Goal: Task Accomplishment & Management: Manage account settings

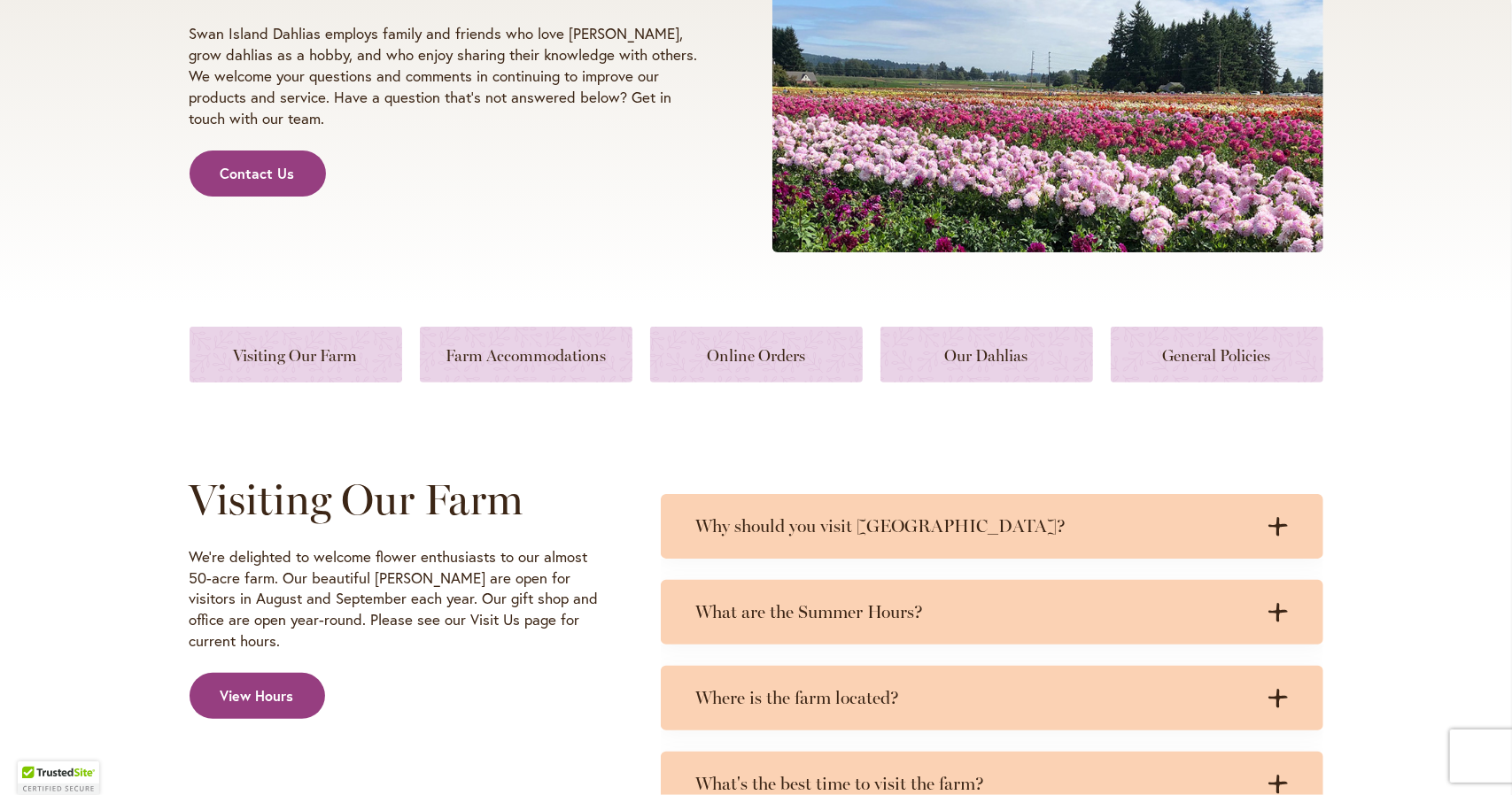
scroll to position [443, 0]
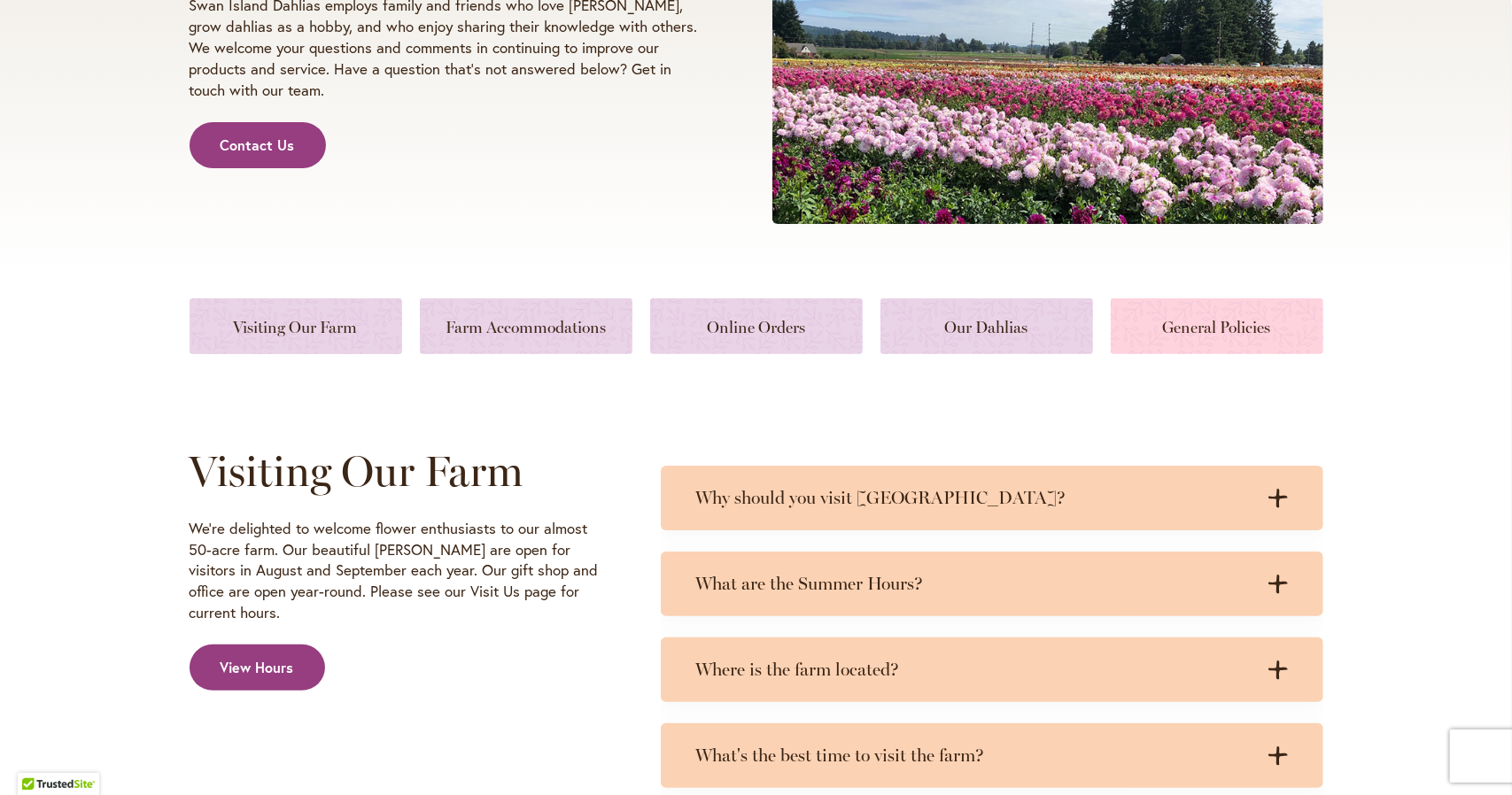
click at [1185, 329] on link at bounding box center [1217, 326] width 212 height 55
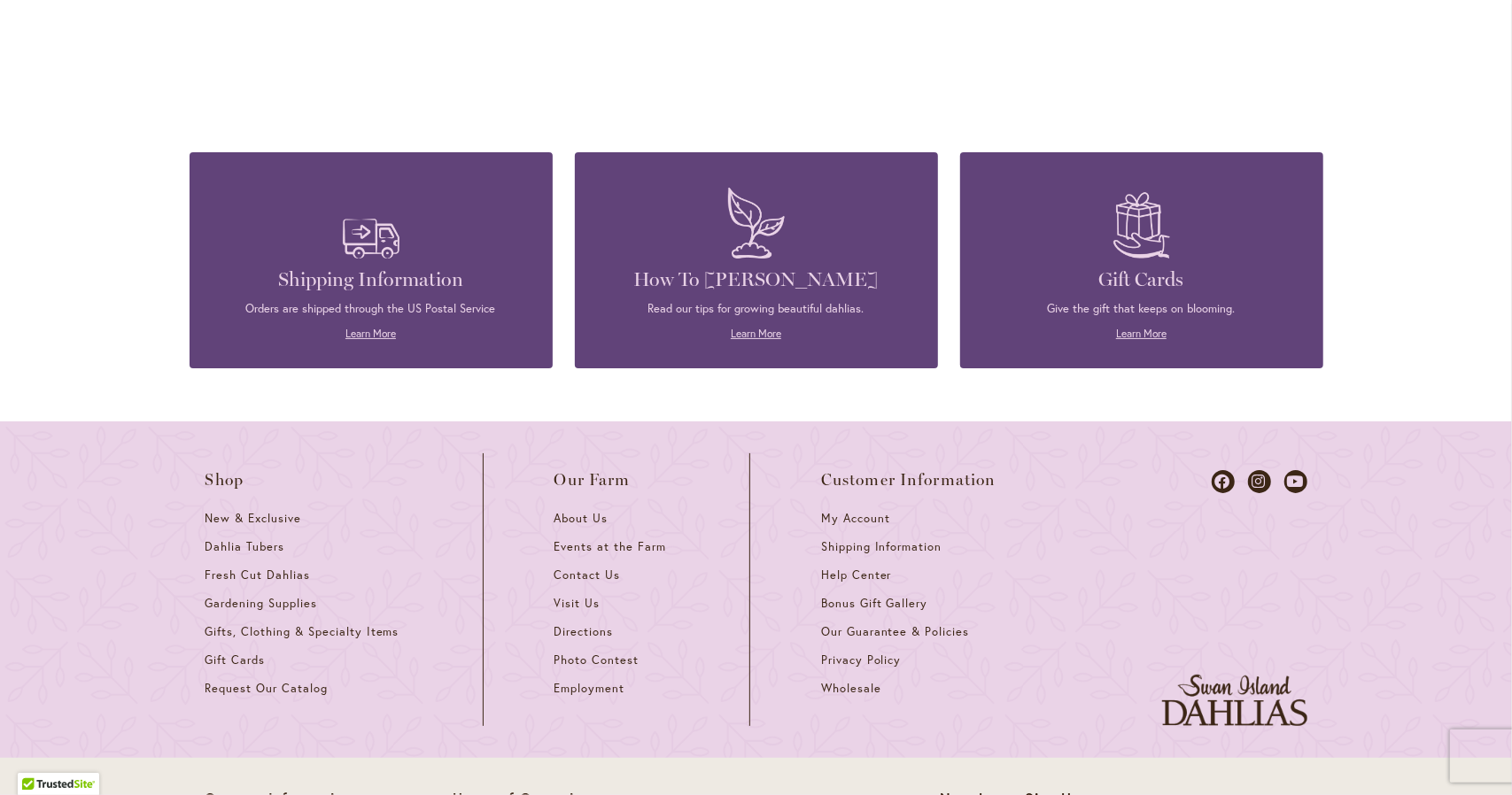
scroll to position [5265, 0]
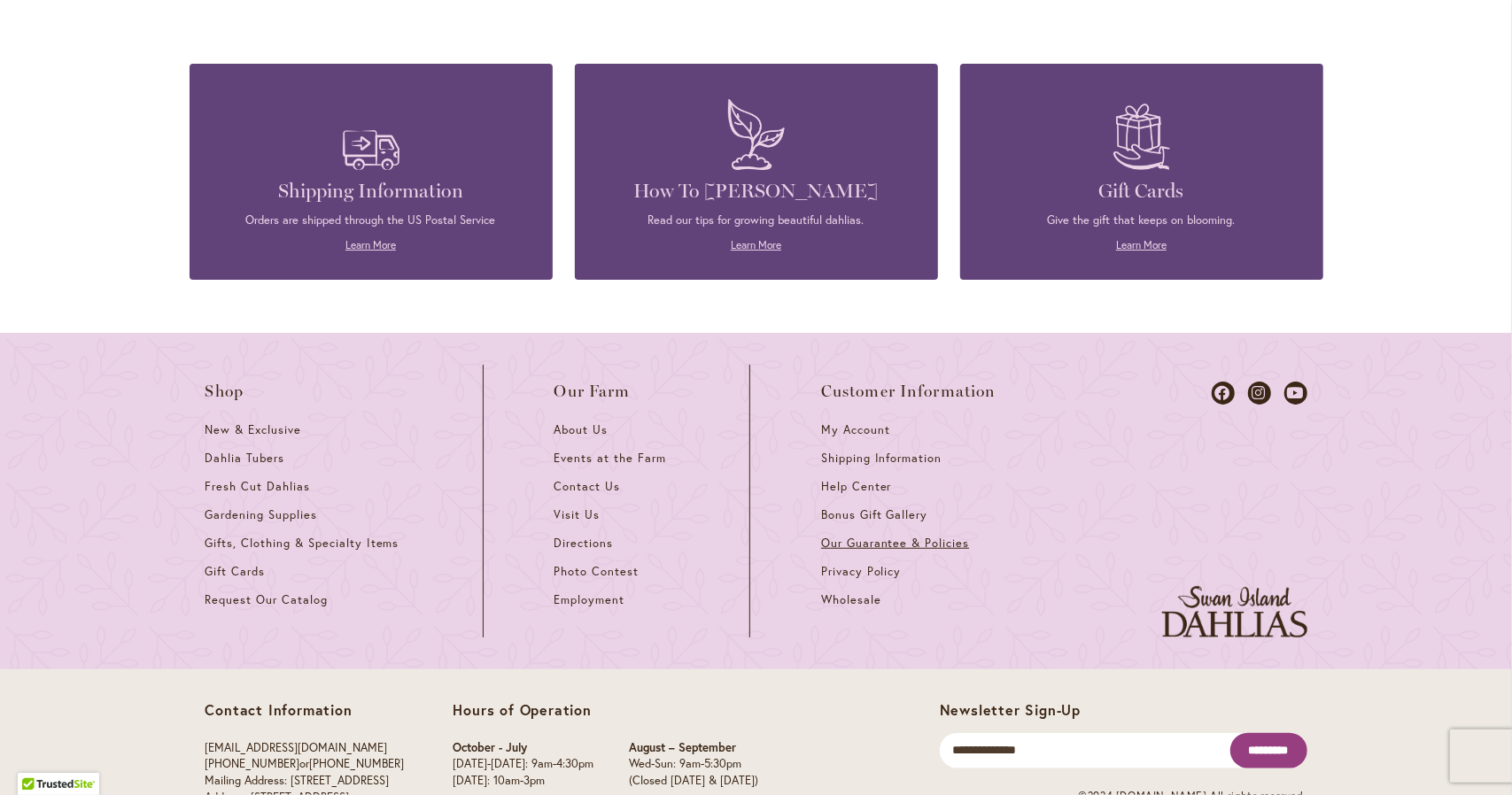
click at [922, 539] on span "Our Guarantee & Policies" at bounding box center [895, 542] width 148 height 15
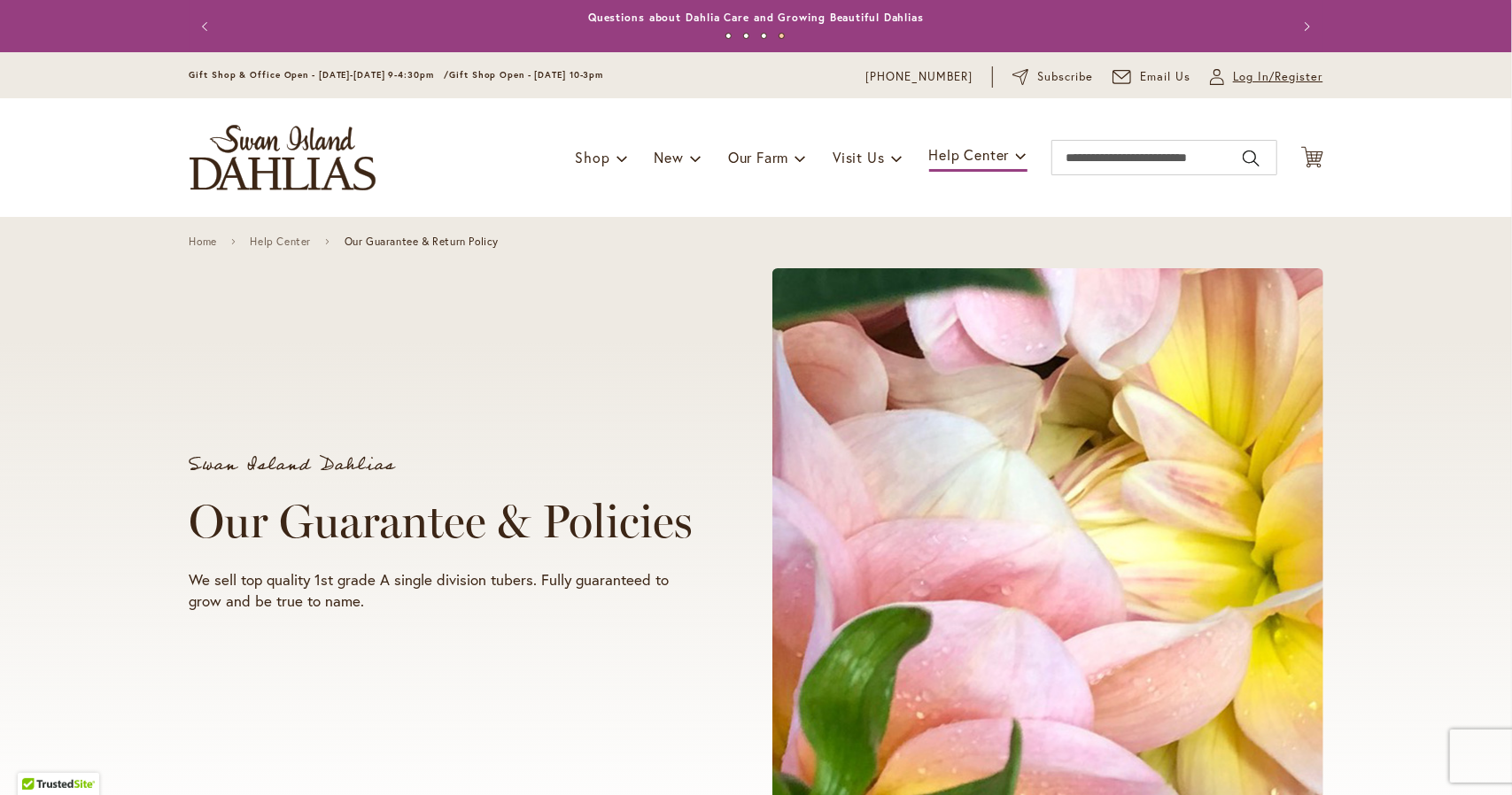
click at [1239, 70] on span "Log In/Register" at bounding box center [1278, 77] width 91 height 18
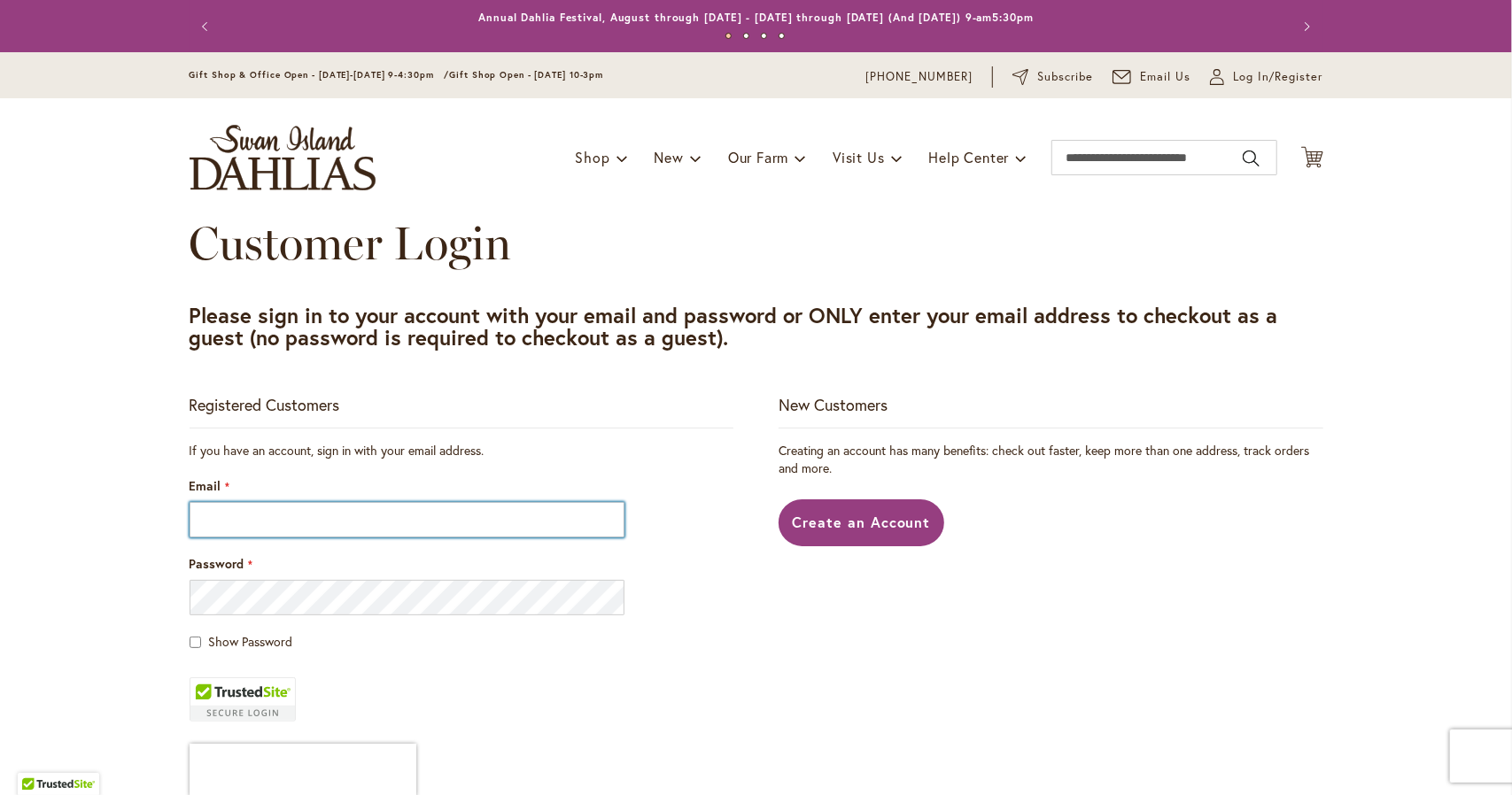
click at [292, 524] on input "Email" at bounding box center [408, 520] width 436 height 35
type input "**********"
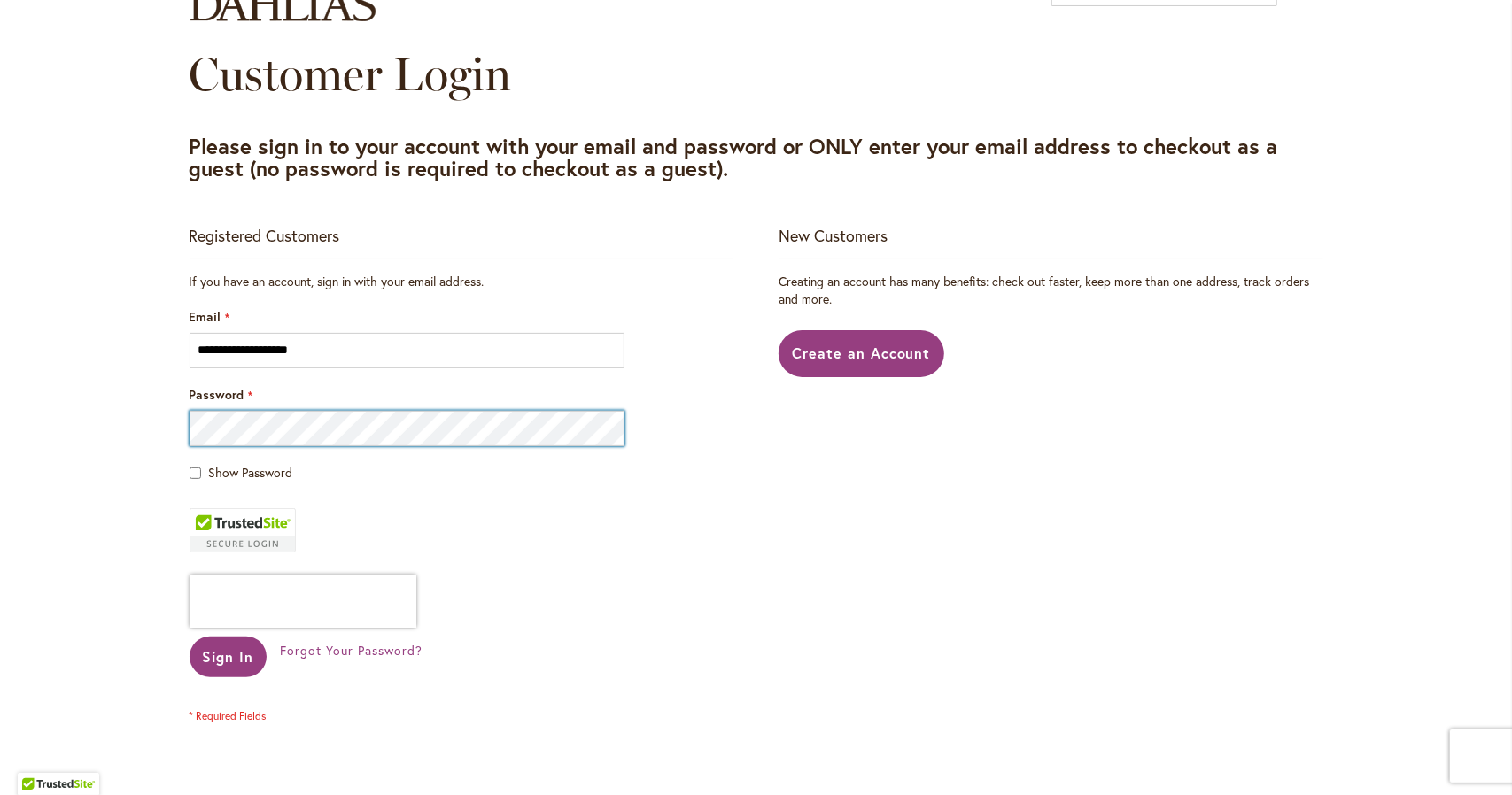
scroll to position [177, 0]
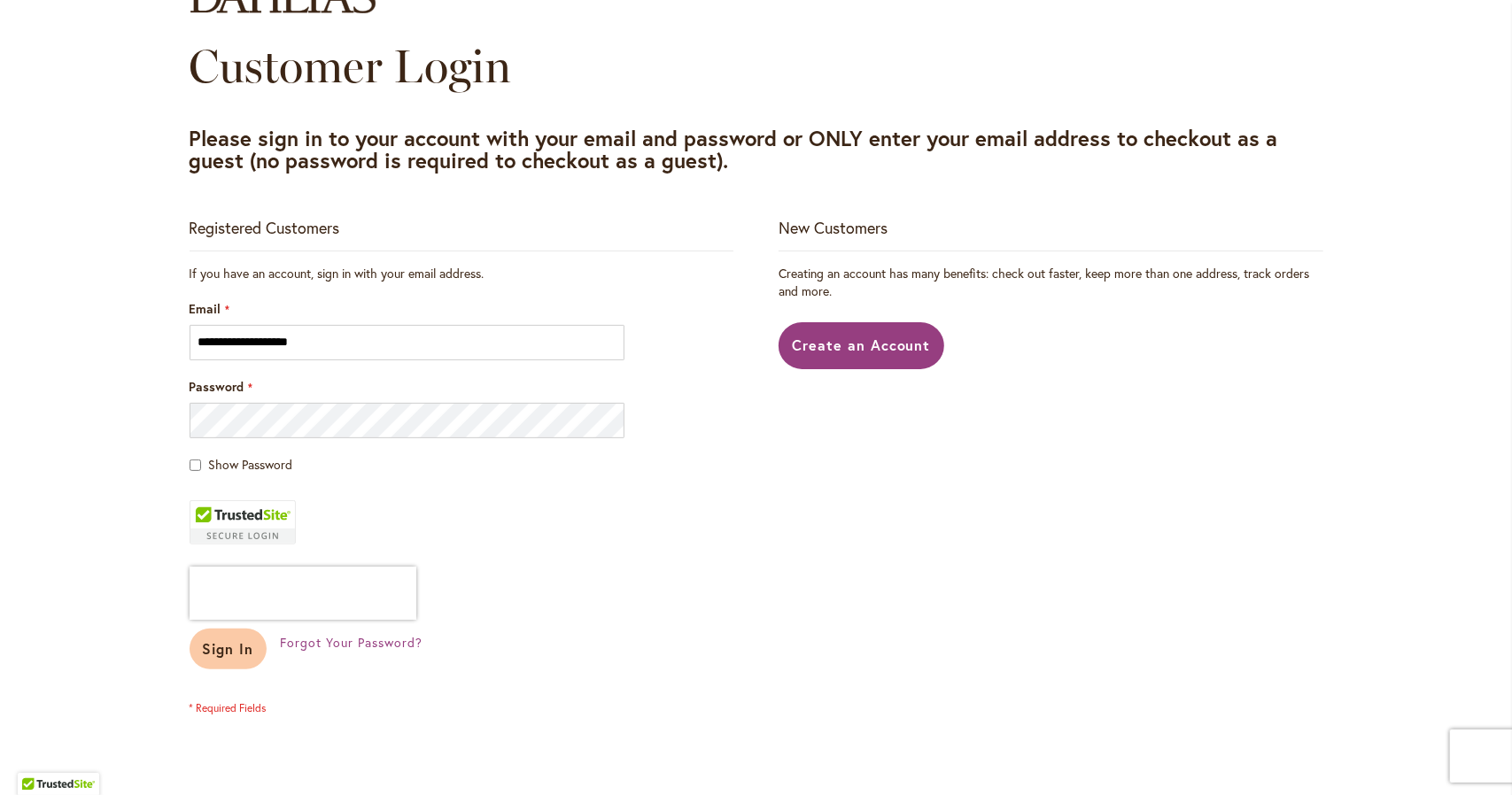
click at [211, 638] on button "Sign In" at bounding box center [229, 649] width 78 height 41
